Goal: Communication & Community: Answer question/provide support

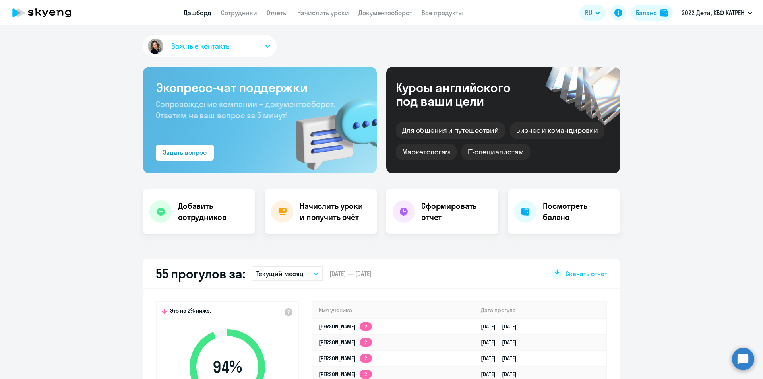
select select "30"
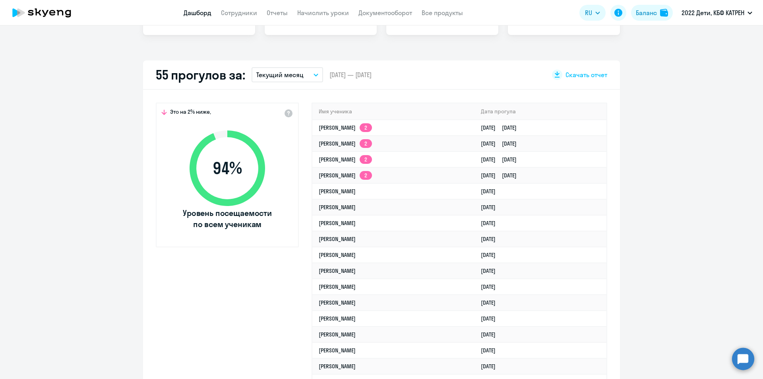
drag, startPoint x: 743, startPoint y: 357, endPoint x: 662, endPoint y: 349, distance: 81.1
click at [743, 357] on circle at bounding box center [743, 358] width 22 height 22
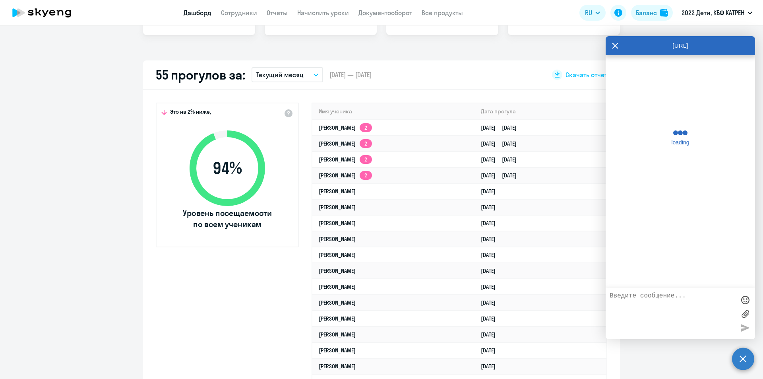
click at [667, 299] on textarea at bounding box center [673, 313] width 126 height 43
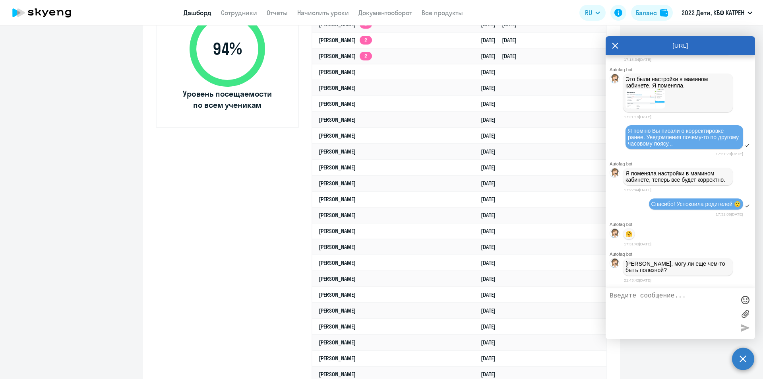
scroll to position [21310, 0]
click at [626, 297] on textarea "ТаняЮ доброе утро!" at bounding box center [673, 313] width 126 height 43
click at [689, 295] on textarea "[PERSON_NAME], доброе утро!" at bounding box center [673, 313] width 126 height 43
paste textarea "Вас"
click at [607, 307] on div "[PERSON_NAME], доброе утро! Вас" at bounding box center [680, 313] width 149 height 51
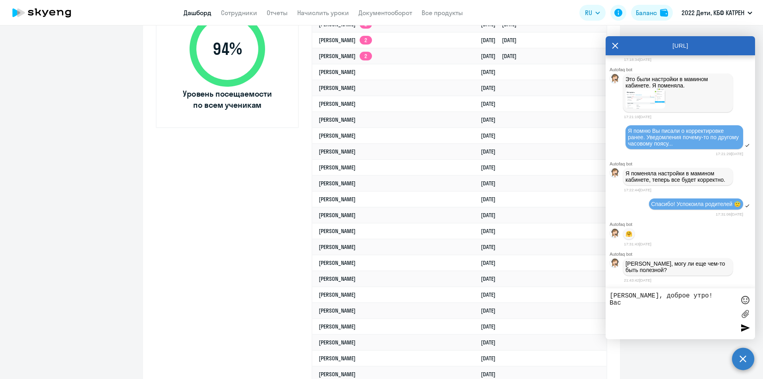
paste textarea "42338644"
paste textarea "28.09"
drag, startPoint x: 629, startPoint y: 311, endPoint x: 619, endPoint y: 309, distance: 10.5
click at [619, 309] on textarea "[PERSON_NAME], доброе утро! 42338644 [PERSON_NAME]. 28.09" at bounding box center [673, 313] width 126 height 43
drag, startPoint x: 618, startPoint y: 310, endPoint x: 610, endPoint y: 310, distance: 8.0
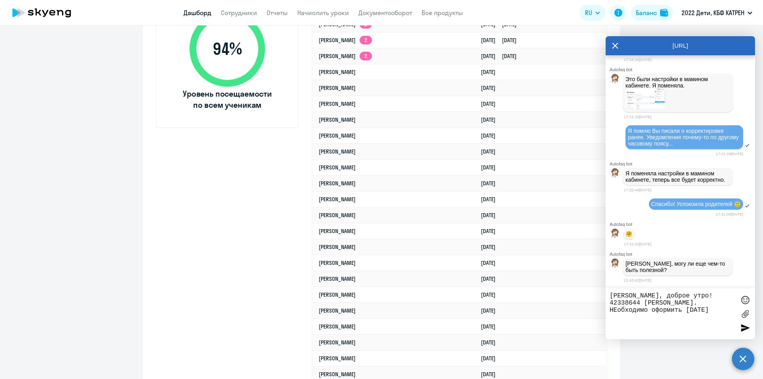
click at [610, 310] on textarea "[PERSON_NAME], доброе утро! 42338644 [PERSON_NAME]. НЕобходимо оформить [DATE]" at bounding box center [673, 313] width 126 height 43
click at [694, 308] on textarea "[PERSON_NAME], доброе утро! 42338644 [PERSON_NAME]. Необходимо оформить [DATE]" at bounding box center [673, 313] width 126 height 43
click at [686, 310] on textarea "[PERSON_NAME], доброе утро! 42338644 [PERSON_NAME]. Необходимо оформить [DATE]" at bounding box center [673, 313] width 126 height 43
click at [681, 317] on textarea "[PERSON_NAME], доброе утро! 42338644 [PERSON_NAME]. Необходимо оформить отпуск …" at bounding box center [673, 313] width 126 height 43
click at [665, 317] on textarea "[PERSON_NAME], доброе утро! 42338644 [PERSON_NAME]. Необходимо оформить отпуск …" at bounding box center [673, 313] width 126 height 43
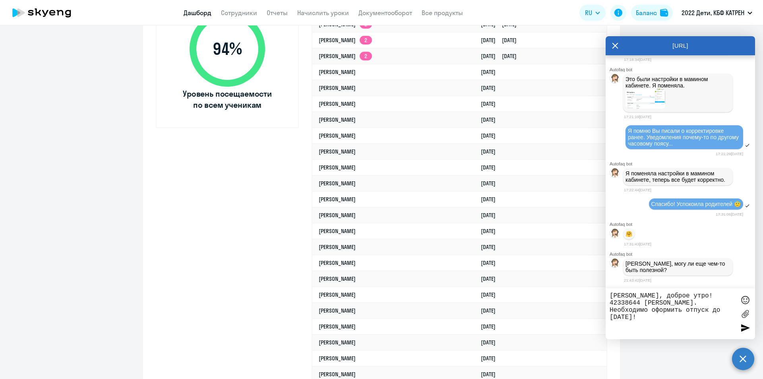
click at [673, 320] on textarea "[PERSON_NAME], доброе утро! 42338644 [PERSON_NAME]. Необходимо оформить отпуск …" at bounding box center [673, 313] width 126 height 43
type textarea "[PERSON_NAME], доброе утро! 42338644 [PERSON_NAME]. Необходимо оформить отпуск …"
click at [744, 326] on div at bounding box center [745, 328] width 12 height 12
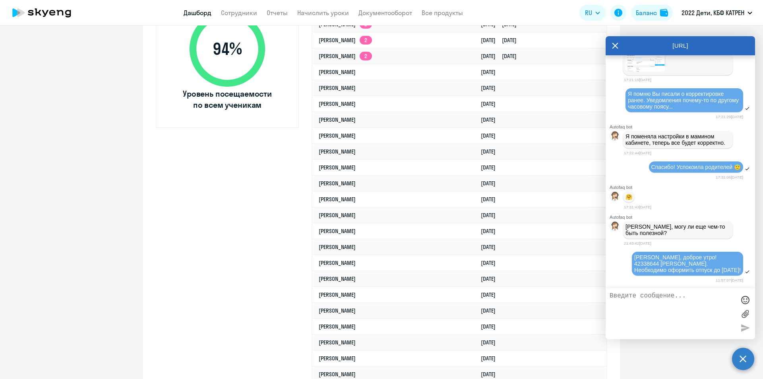
scroll to position [21353, 0]
click at [658, 302] on textarea at bounding box center [673, 313] width 126 height 43
click at [650, 298] on textarea "Отправили от школы в поездку." at bounding box center [673, 313] width 126 height 43
click at [613, 296] on textarea "Отправили от школы в поездку." at bounding box center [673, 313] width 126 height 43
click at [653, 306] on textarea "Его внезапно отправили от школы в поездку." at bounding box center [673, 313] width 126 height 43
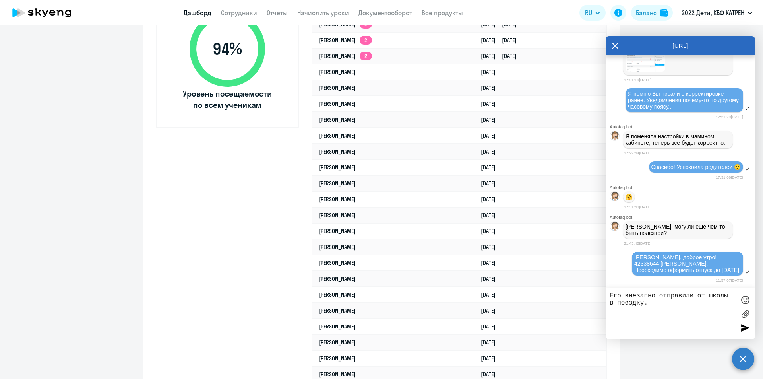
type textarea "Его внезапно отправили от школы в поездку."
click at [746, 326] on div at bounding box center [745, 328] width 12 height 12
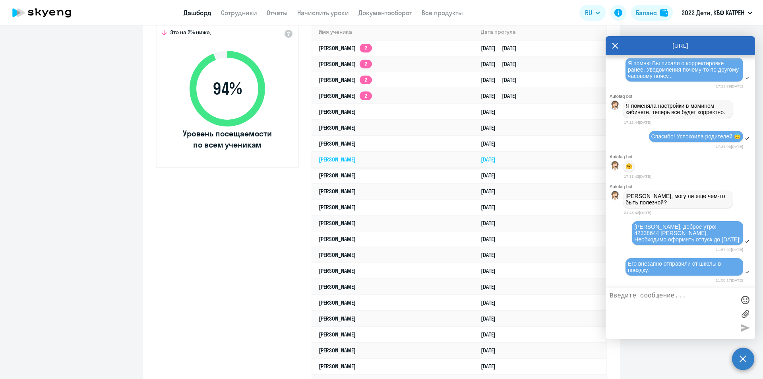
scroll to position [21383, 0]
